Goal: Browse casually

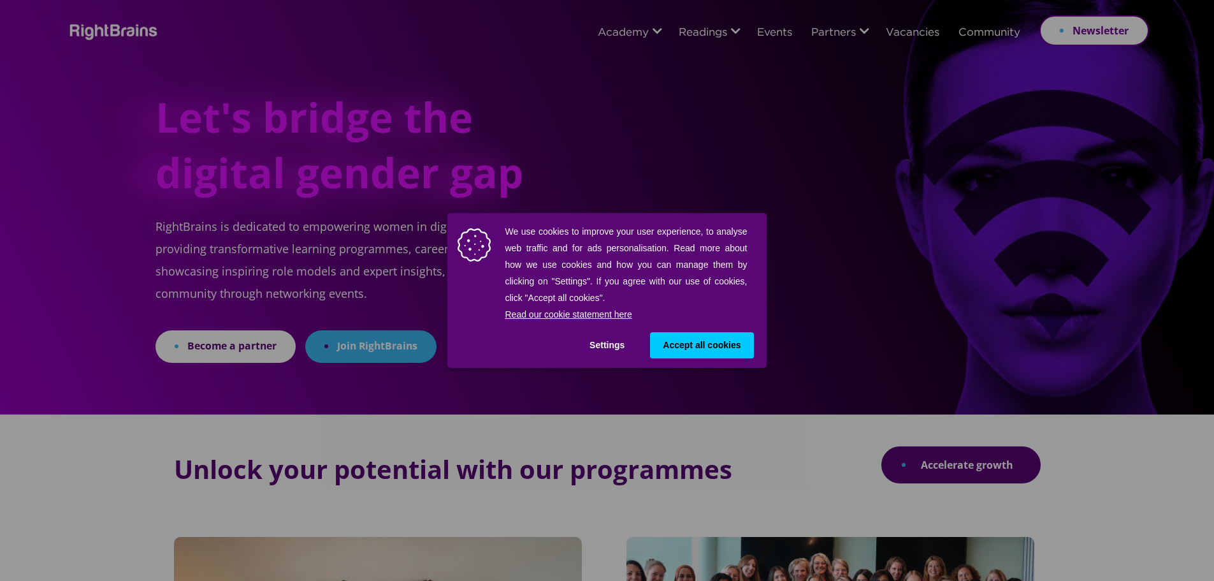
click at [696, 336] on button "Accept all cookies" at bounding box center [701, 345] width 103 height 26
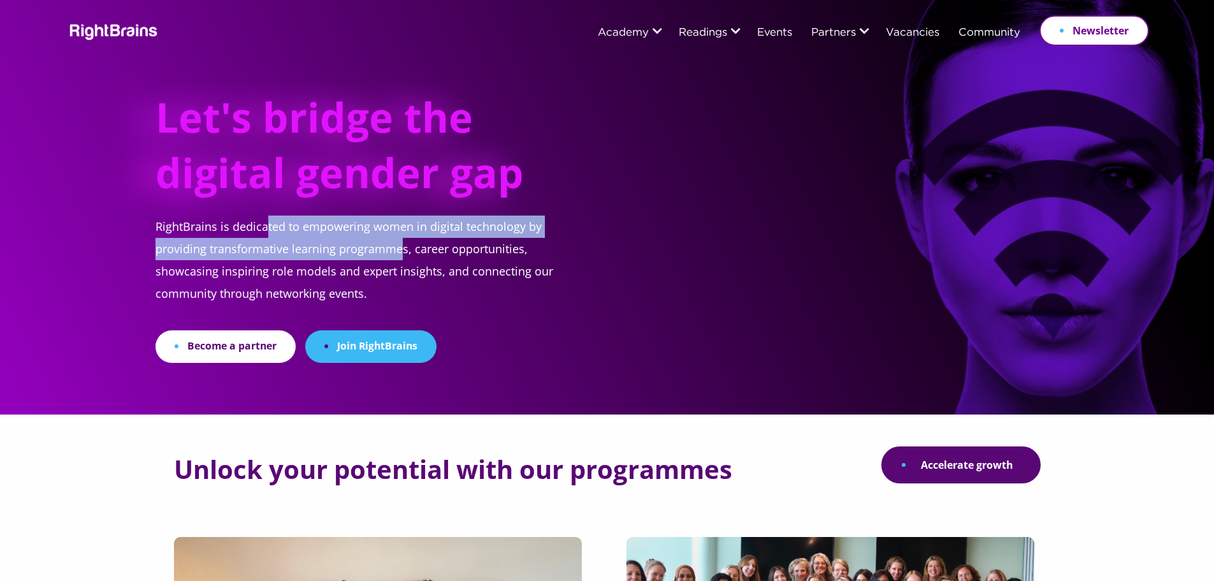
click at [398, 255] on p "RightBrains is dedicated to empowering women in digital technology by providing…" at bounding box center [370, 272] width 428 height 115
drag, startPoint x: 383, startPoint y: 219, endPoint x: 431, endPoint y: 249, distance: 56.4
click at [431, 249] on p "RightBrains is dedicated to empowering women in digital technology by providing…" at bounding box center [370, 272] width 428 height 115
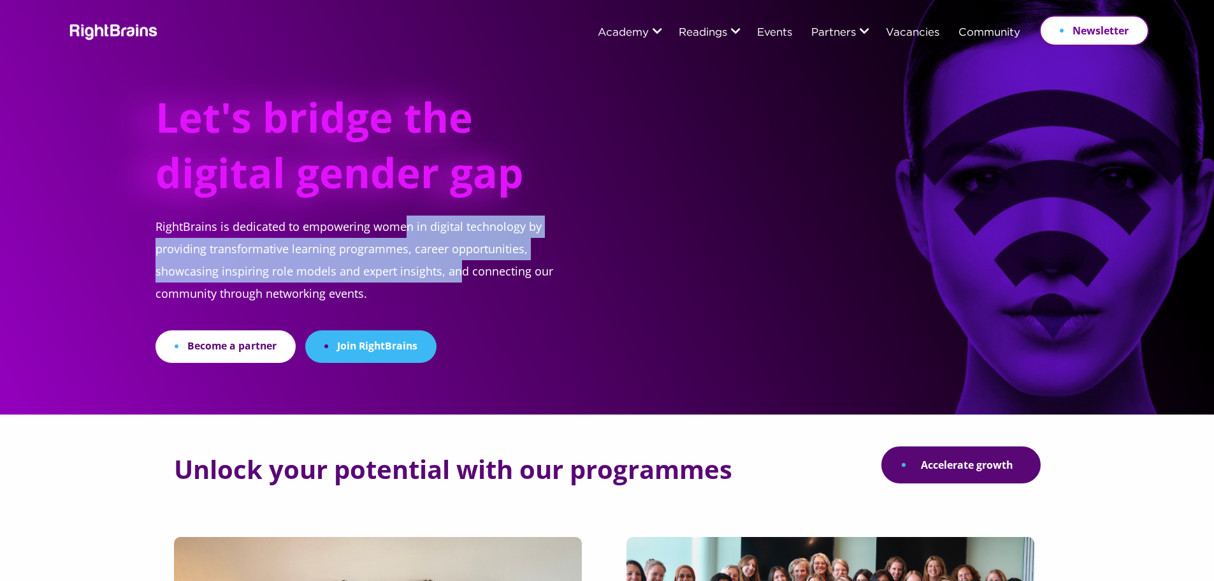
drag, startPoint x: 439, startPoint y: 252, endPoint x: 459, endPoint y: 277, distance: 32.6
click at [458, 277] on p "RightBrains is dedicated to empowering women in digital technology by providing…" at bounding box center [370, 272] width 428 height 115
click at [459, 277] on p "RightBrains is dedicated to empowering women in digital technology by providing…" at bounding box center [370, 272] width 428 height 115
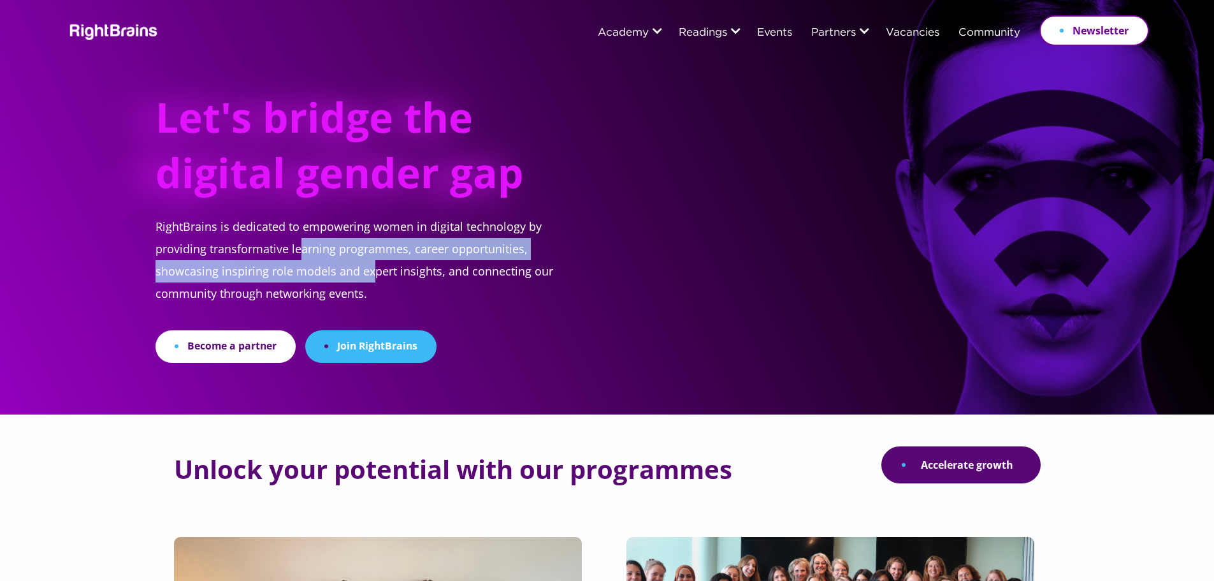
click at [369, 275] on p "RightBrains is dedicated to empowering women in digital technology by providing…" at bounding box center [370, 272] width 428 height 115
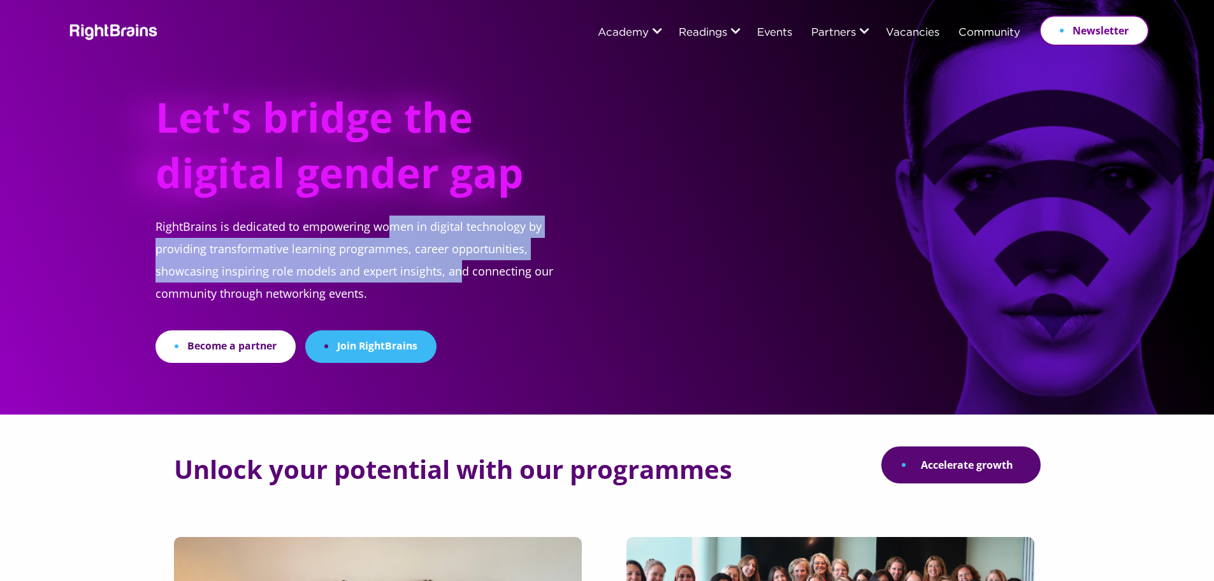
drag, startPoint x: 442, startPoint y: 267, endPoint x: 456, endPoint y: 273, distance: 16.0
click at [456, 273] on p "RightBrains is dedicated to empowering women in digital technology by providing…" at bounding box center [370, 272] width 428 height 115
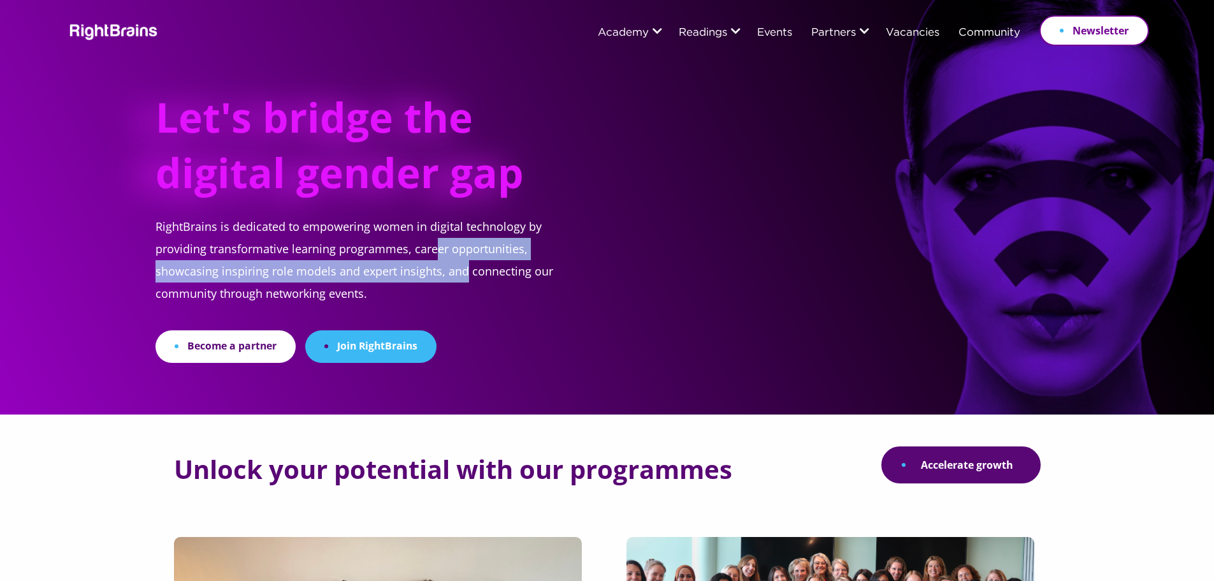
drag, startPoint x: 437, startPoint y: 252, endPoint x: 463, endPoint y: 270, distance: 32.2
click at [463, 270] on p "RightBrains is dedicated to empowering women in digital technology by providing…" at bounding box center [370, 272] width 428 height 115
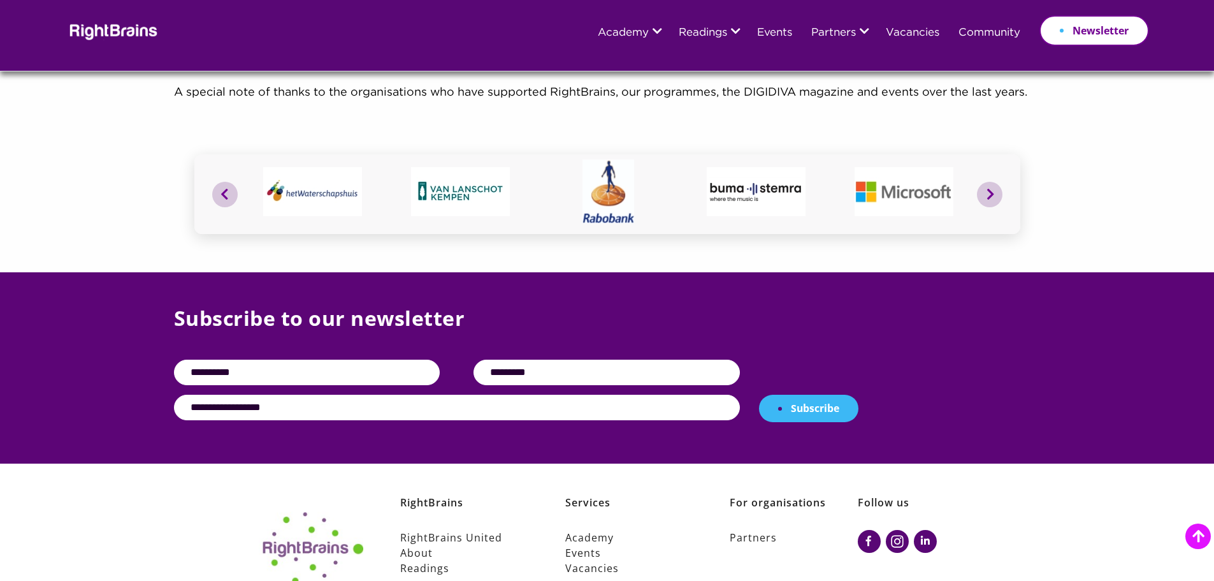
scroll to position [4945, 0]
